Goal: Task Accomplishment & Management: Use online tool/utility

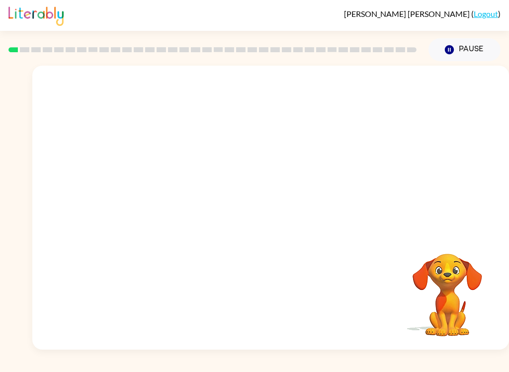
click at [448, 53] on icon "button" at bounding box center [449, 49] width 9 height 9
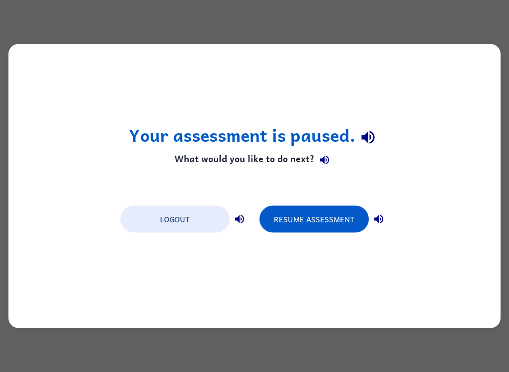
click at [174, 225] on button "Logout" at bounding box center [174, 219] width 109 height 27
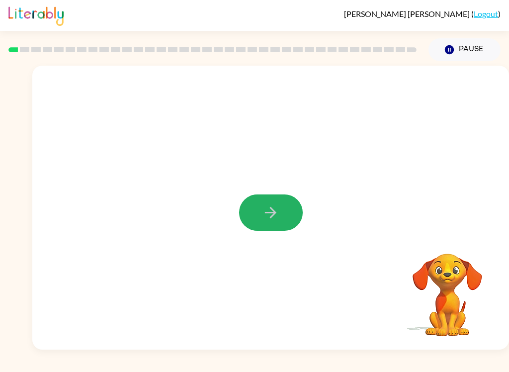
click at [279, 216] on icon "button" at bounding box center [270, 212] width 17 height 17
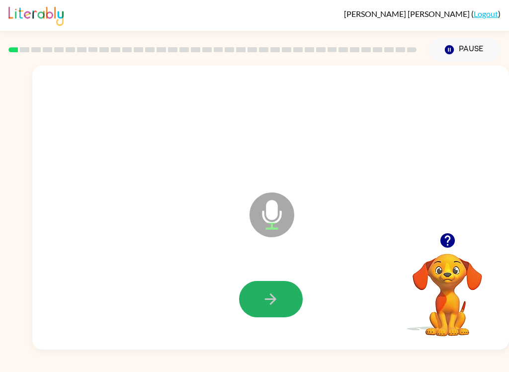
click at [268, 299] on icon "button" at bounding box center [270, 298] width 11 height 11
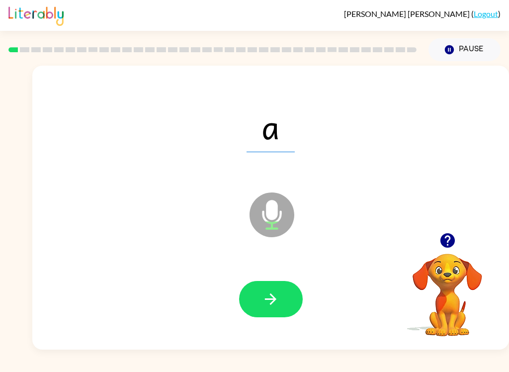
click at [275, 301] on icon "button" at bounding box center [270, 298] width 11 height 11
click at [273, 298] on icon "button" at bounding box center [270, 298] width 17 height 17
click at [263, 297] on icon "button" at bounding box center [270, 298] width 17 height 17
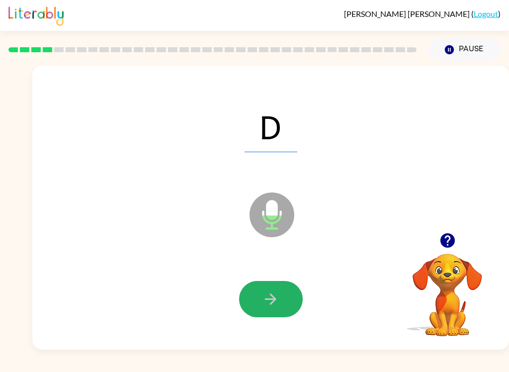
click at [277, 298] on icon "button" at bounding box center [270, 298] width 17 height 17
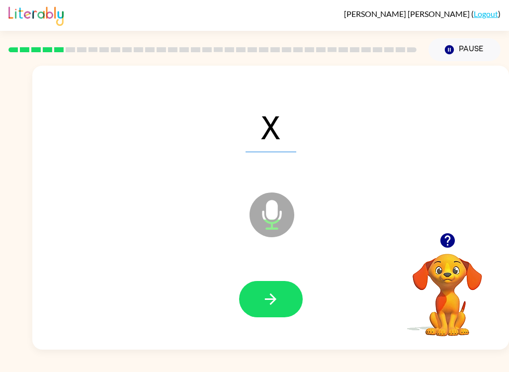
click at [272, 301] on icon "button" at bounding box center [270, 298] width 17 height 17
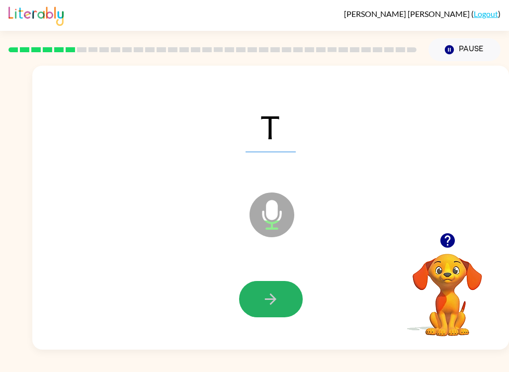
click at [263, 296] on icon "button" at bounding box center [270, 298] width 17 height 17
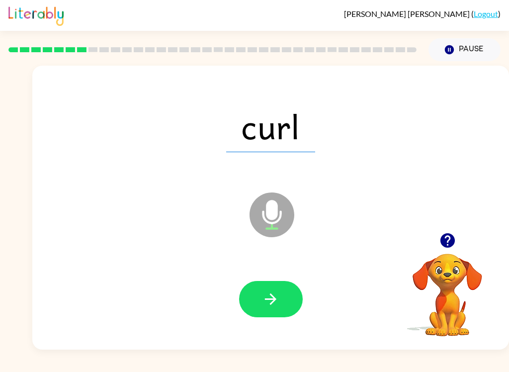
click at [280, 298] on button "button" at bounding box center [271, 299] width 64 height 36
click at [280, 299] on button "button" at bounding box center [271, 299] width 64 height 36
click at [272, 296] on icon "button" at bounding box center [270, 298] width 17 height 17
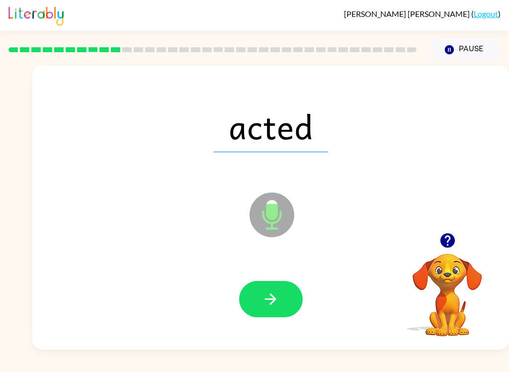
click at [279, 293] on icon "button" at bounding box center [270, 298] width 17 height 17
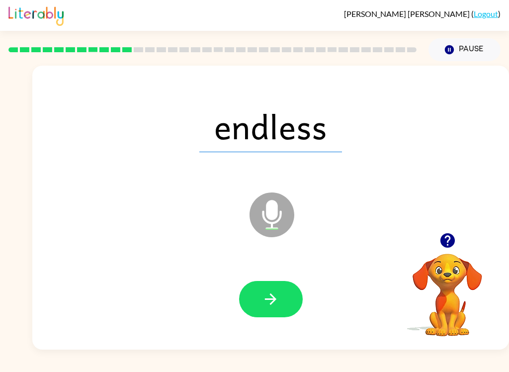
click at [265, 301] on icon "button" at bounding box center [270, 298] width 17 height 17
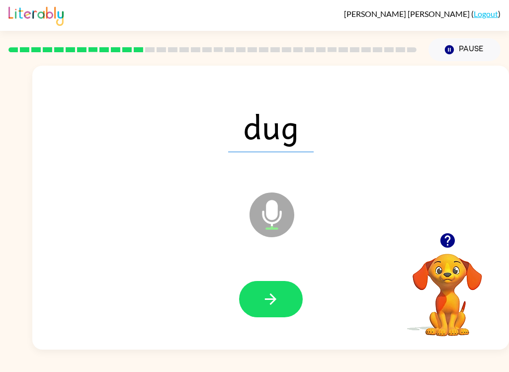
click at [274, 295] on icon "button" at bounding box center [270, 298] width 17 height 17
click at [274, 298] on icon "button" at bounding box center [270, 298] width 11 height 11
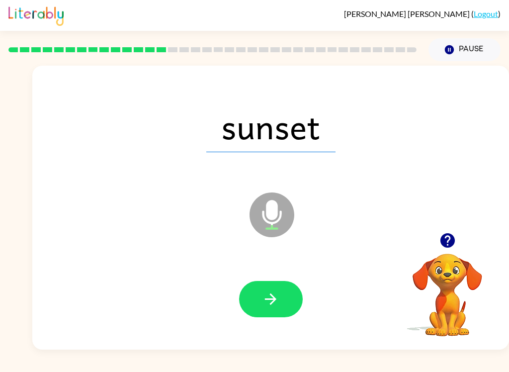
click at [272, 300] on icon "button" at bounding box center [270, 298] width 17 height 17
click at [268, 291] on icon "button" at bounding box center [270, 298] width 17 height 17
click at [259, 302] on button "button" at bounding box center [271, 299] width 64 height 36
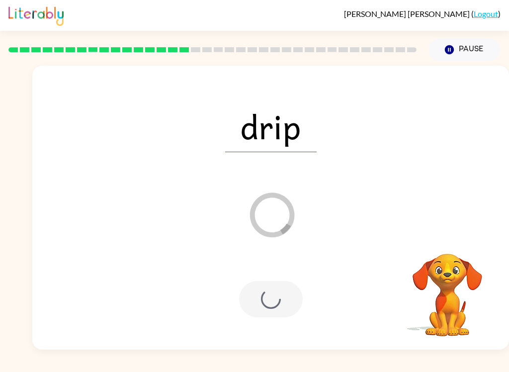
click at [451, 50] on icon "Pause" at bounding box center [449, 49] width 11 height 11
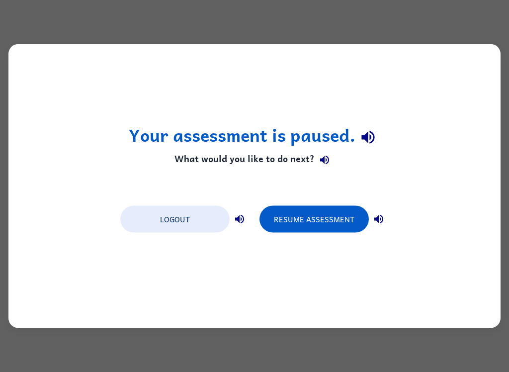
click at [311, 220] on button "Resume Assessment" at bounding box center [314, 219] width 109 height 27
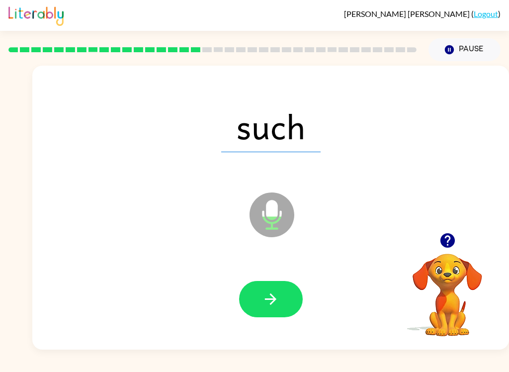
click at [281, 297] on button "button" at bounding box center [271, 299] width 64 height 36
click at [280, 299] on button "button" at bounding box center [271, 299] width 64 height 36
click at [283, 305] on button "button" at bounding box center [271, 299] width 64 height 36
click at [279, 300] on icon "button" at bounding box center [270, 298] width 17 height 17
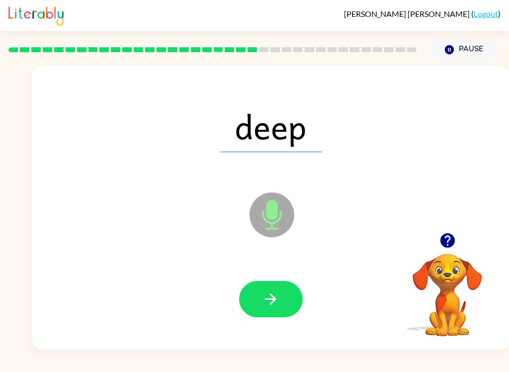
click at [274, 304] on icon "button" at bounding box center [270, 298] width 17 height 17
click at [270, 302] on icon "button" at bounding box center [270, 298] width 17 height 17
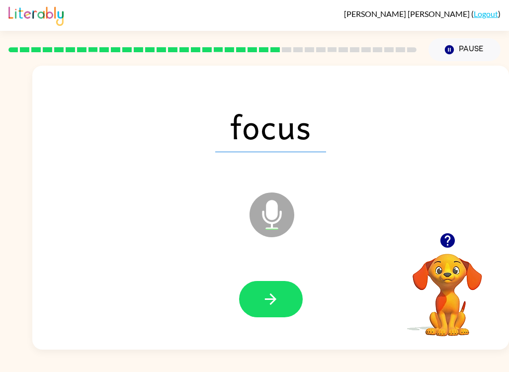
click at [273, 301] on icon "button" at bounding box center [270, 298] width 17 height 17
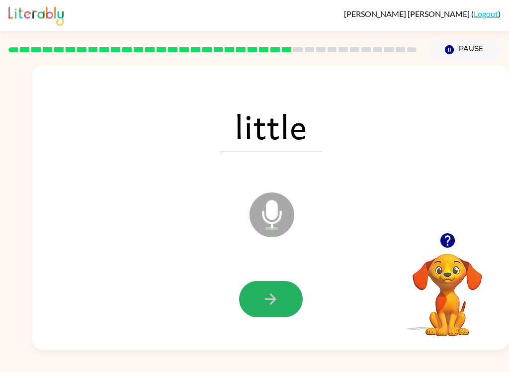
click at [275, 298] on icon "button" at bounding box center [270, 298] width 11 height 11
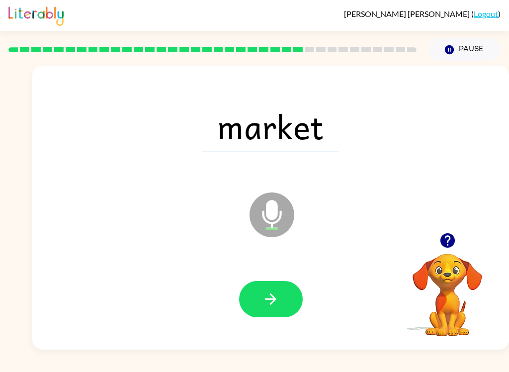
click at [279, 304] on icon "button" at bounding box center [270, 298] width 17 height 17
click at [276, 299] on icon "button" at bounding box center [270, 298] width 11 height 11
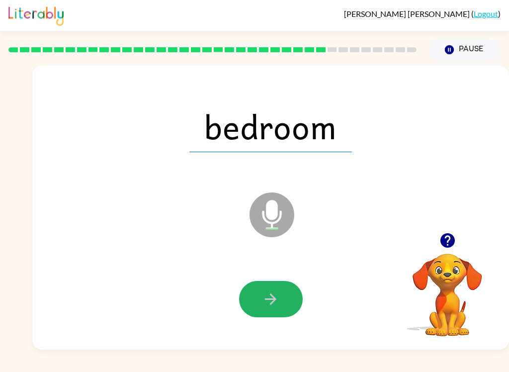
click at [279, 298] on icon "button" at bounding box center [270, 298] width 17 height 17
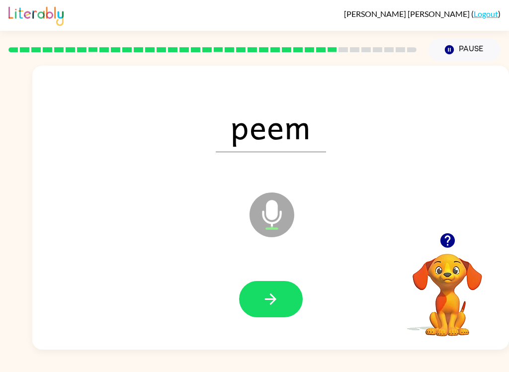
click at [283, 302] on button "button" at bounding box center [271, 299] width 64 height 36
click at [283, 301] on button "button" at bounding box center [271, 299] width 64 height 36
click at [283, 296] on button "button" at bounding box center [271, 299] width 64 height 36
click at [280, 301] on button "button" at bounding box center [271, 299] width 64 height 36
click at [285, 298] on button "button" at bounding box center [271, 299] width 64 height 36
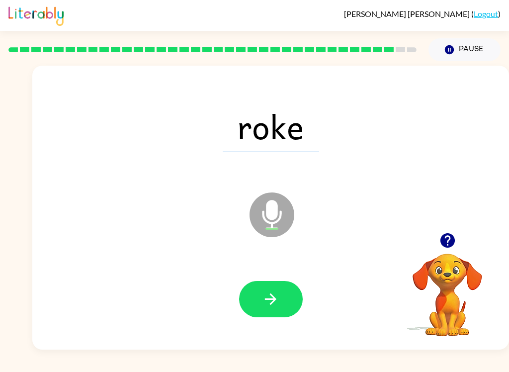
click at [281, 301] on button "button" at bounding box center [271, 299] width 64 height 36
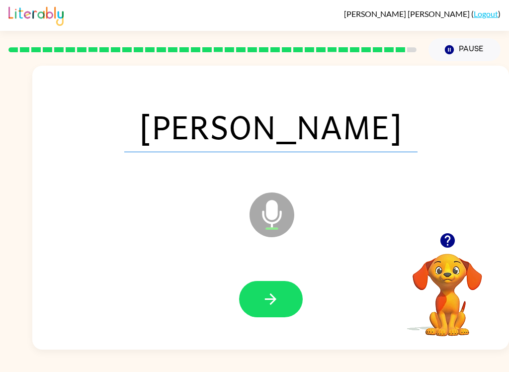
click at [278, 297] on icon "button" at bounding box center [270, 298] width 17 height 17
